Goal: Obtain resource: Obtain resource

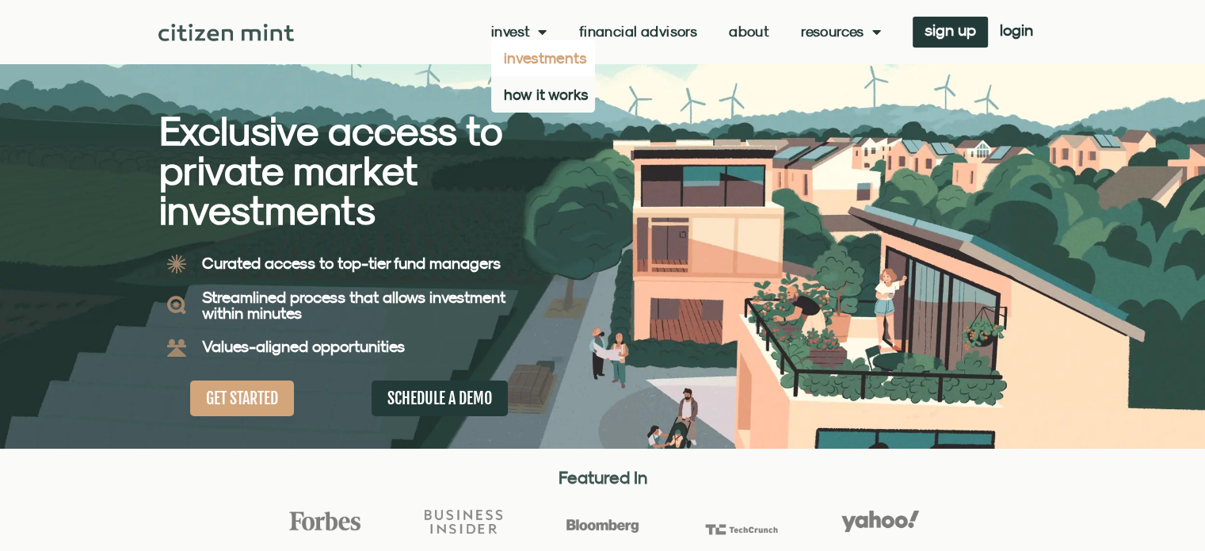
click at [521, 59] on link "investments" at bounding box center [543, 58] width 104 height 36
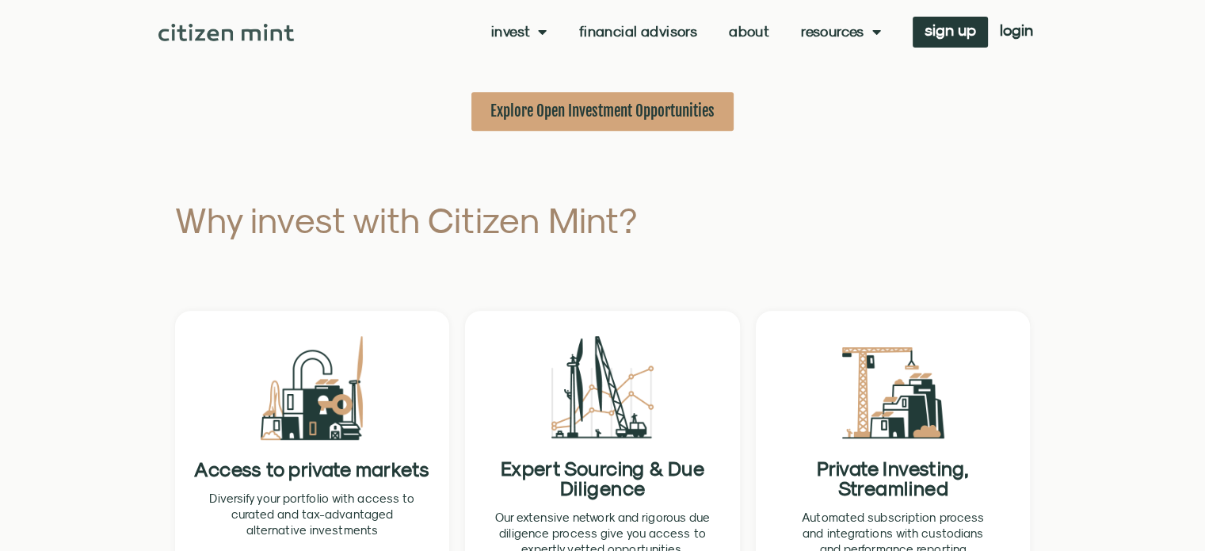
scroll to position [779, 0]
click at [653, 29] on link "Financial Advisors" at bounding box center [638, 32] width 118 height 16
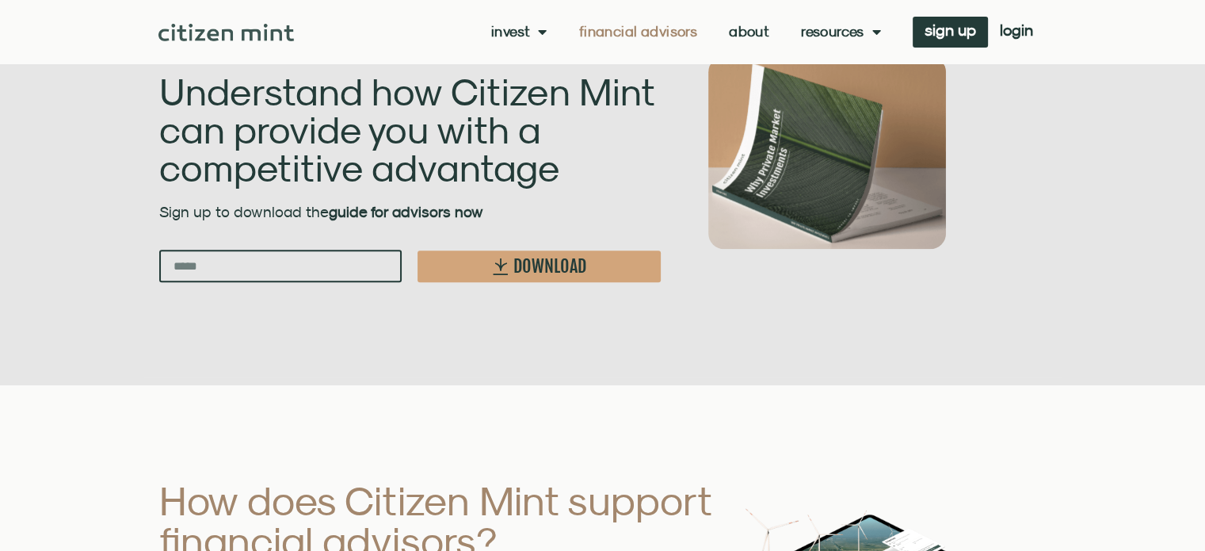
scroll to position [1595, 0]
click at [299, 250] on input "Email" at bounding box center [280, 266] width 243 height 32
type input "**********"
click at [501, 260] on icon "New Form" at bounding box center [501, 266] width 14 height 17
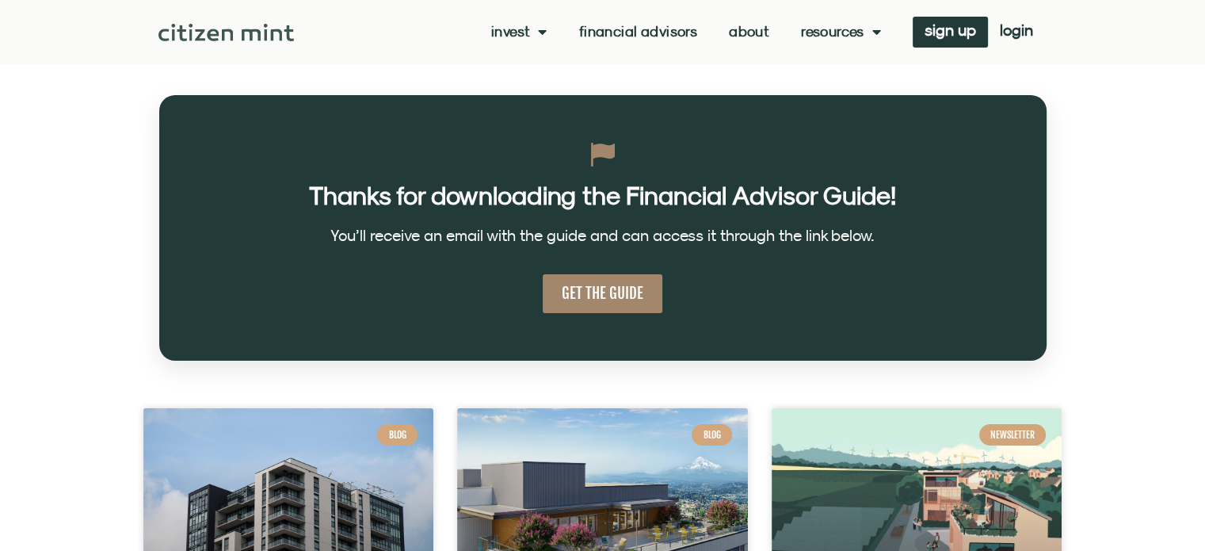
click at [586, 300] on span "GET THE GUIDE" at bounding box center [603, 294] width 82 height 20
